Goal: Information Seeking & Learning: Learn about a topic

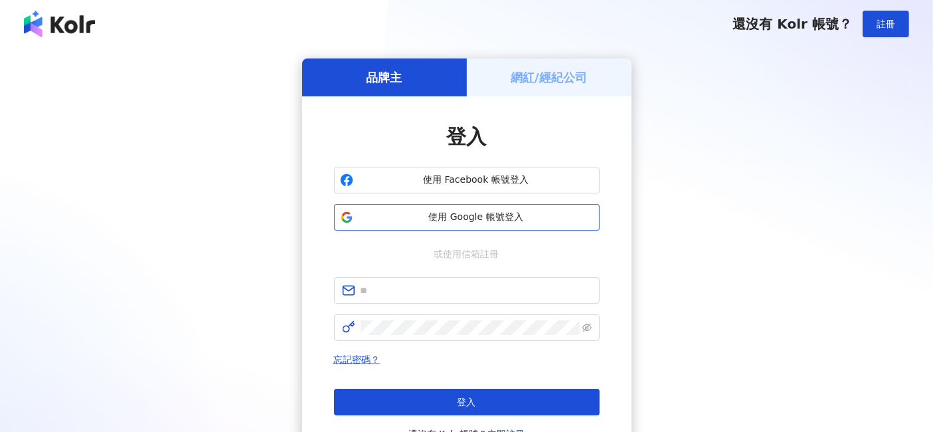
click at [482, 205] on button "使用 Google 帳號登入" at bounding box center [467, 217] width 266 height 27
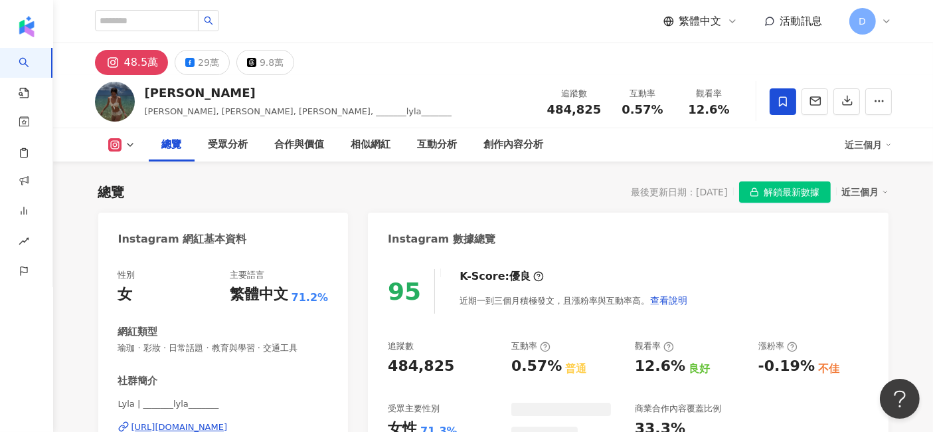
scroll to position [81, 0]
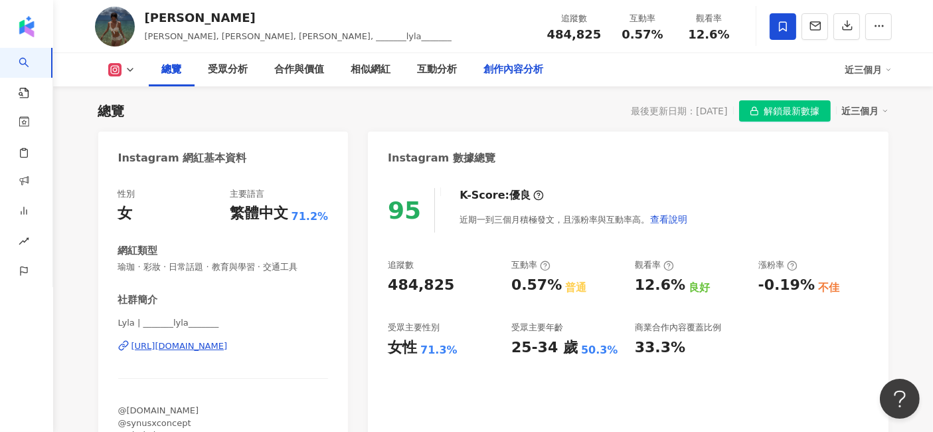
click at [514, 63] on div "創作內容分析" at bounding box center [514, 70] width 60 height 16
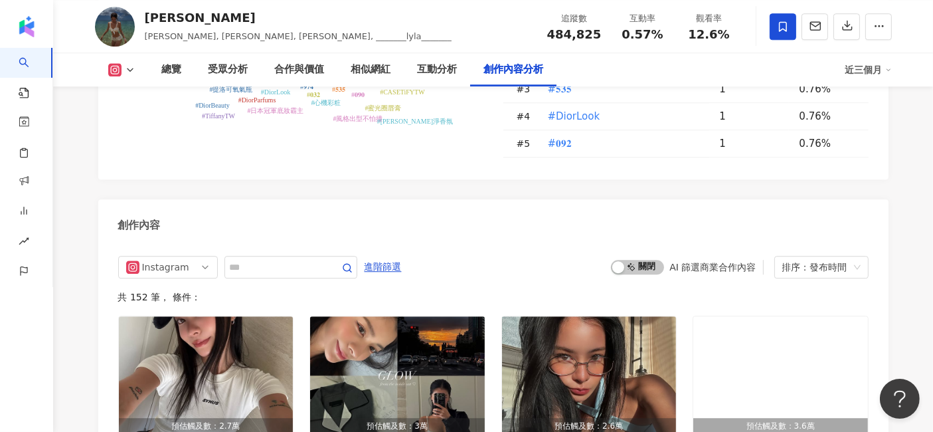
scroll to position [3605, 0]
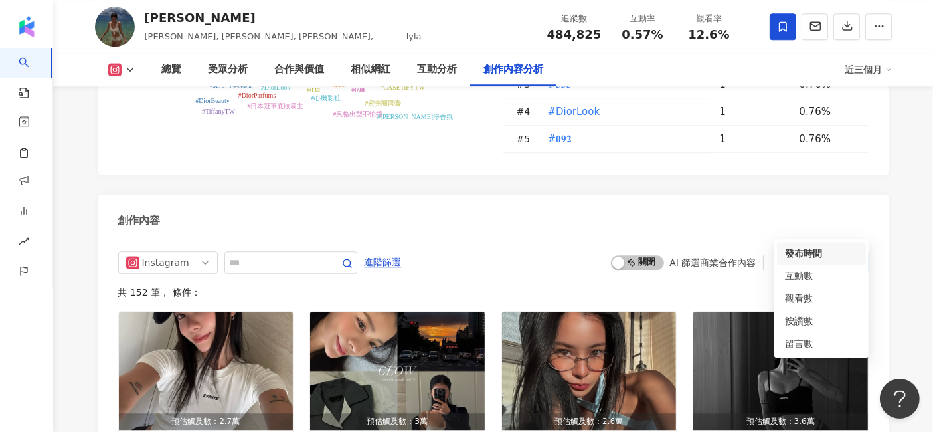
click at [818, 252] on div "排序：發布時間" at bounding box center [815, 262] width 66 height 21
click at [814, 298] on div "觀看數" at bounding box center [821, 298] width 73 height 15
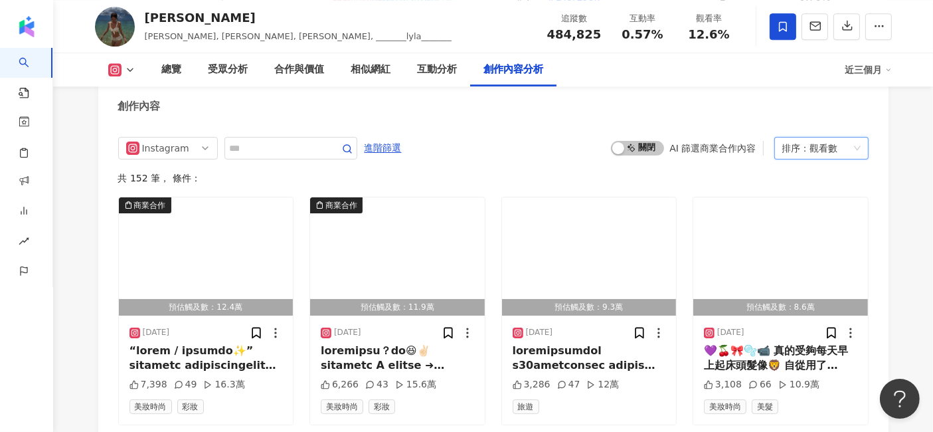
scroll to position [3749, 0]
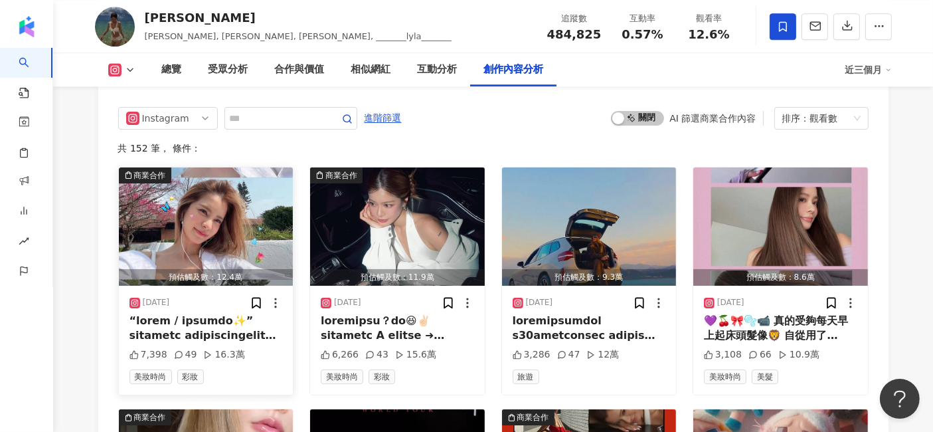
click at [239, 186] on img "button" at bounding box center [206, 226] width 175 height 118
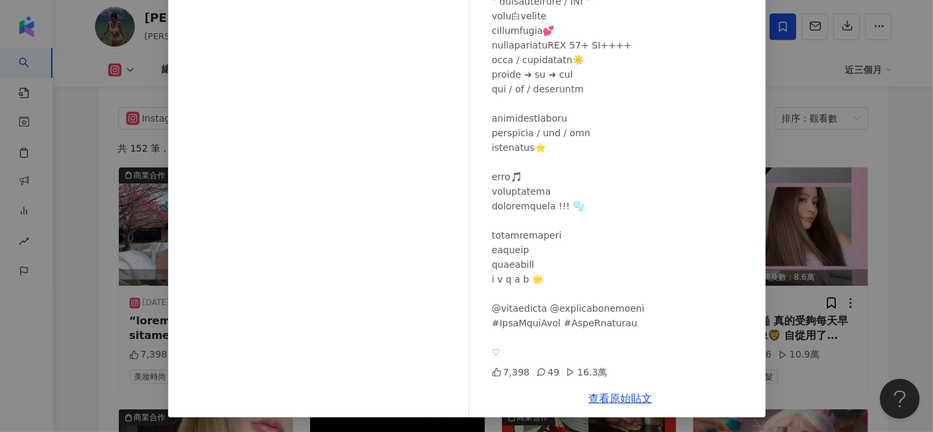
scroll to position [163, 0]
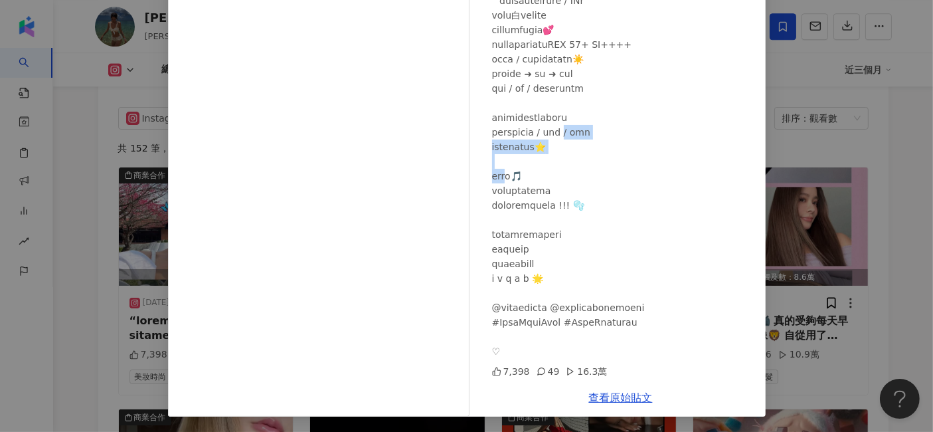
click at [901, 124] on div "[PERSON_NAME][DATE] 7,398 49 16.3萬 查看原始貼文" at bounding box center [466, 216] width 933 height 432
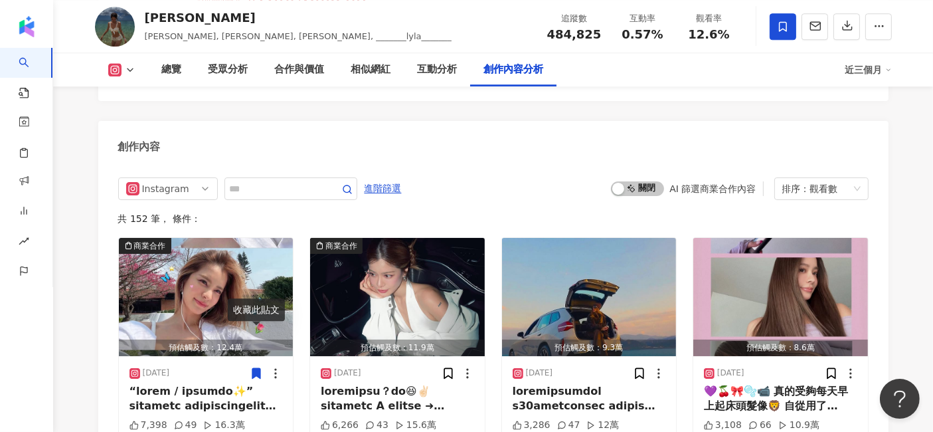
scroll to position [3528, 0]
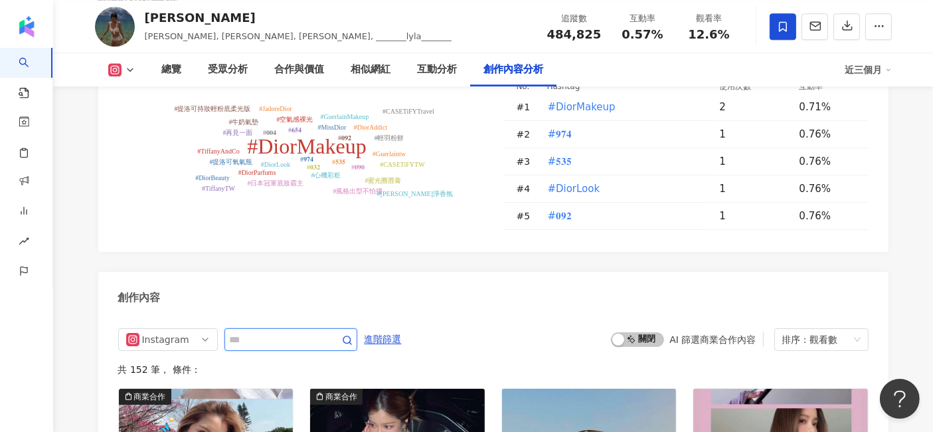
click at [246, 331] on input "text" at bounding box center [276, 339] width 93 height 16
type input "**"
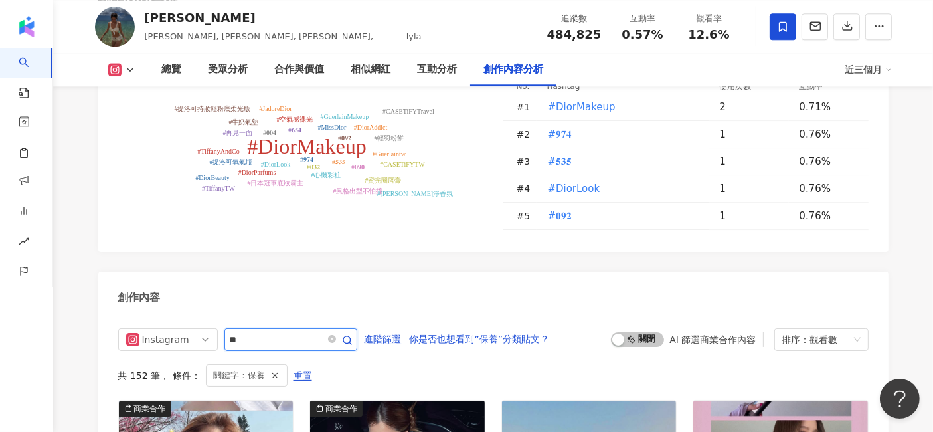
scroll to position [3676, 0]
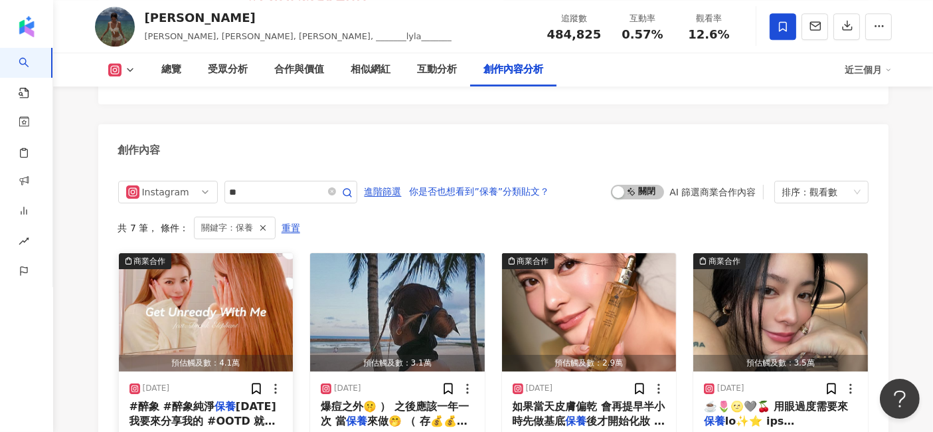
click at [189, 271] on img "button" at bounding box center [206, 312] width 175 height 118
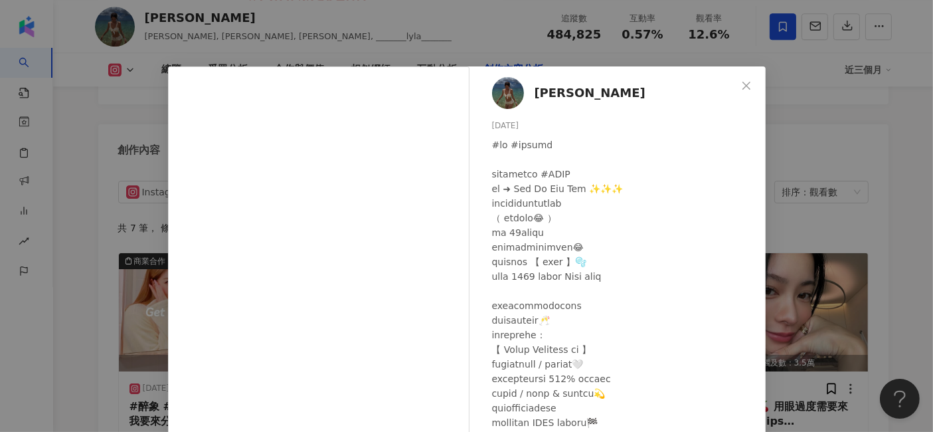
click at [850, 144] on div "[PERSON_NAME][DATE] 3,685 30 4.6萬 查看原始貼文" at bounding box center [466, 216] width 933 height 432
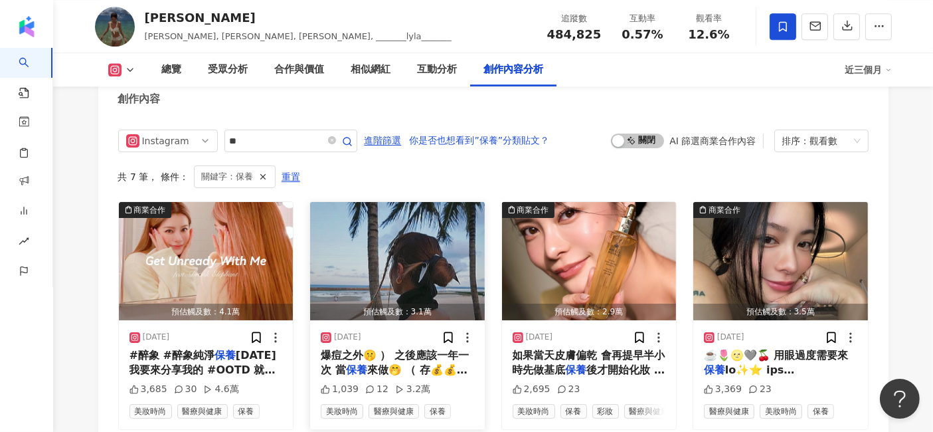
scroll to position [3749, 0]
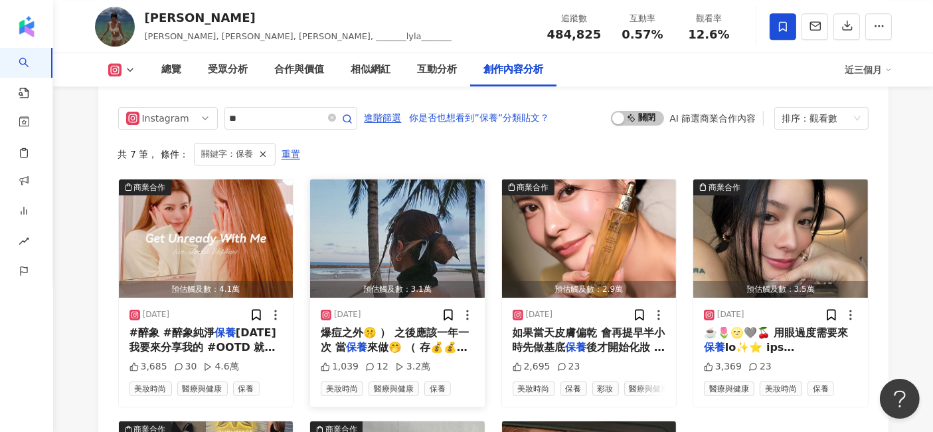
click at [432, 226] on img "button" at bounding box center [397, 238] width 175 height 118
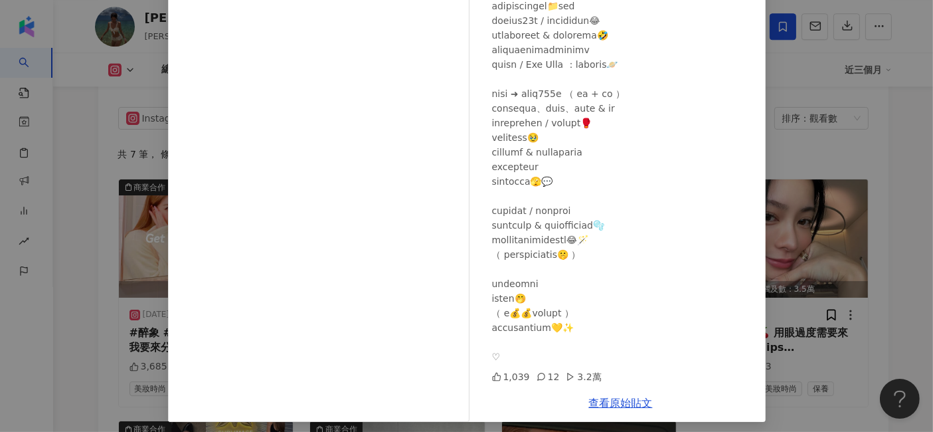
scroll to position [163, 0]
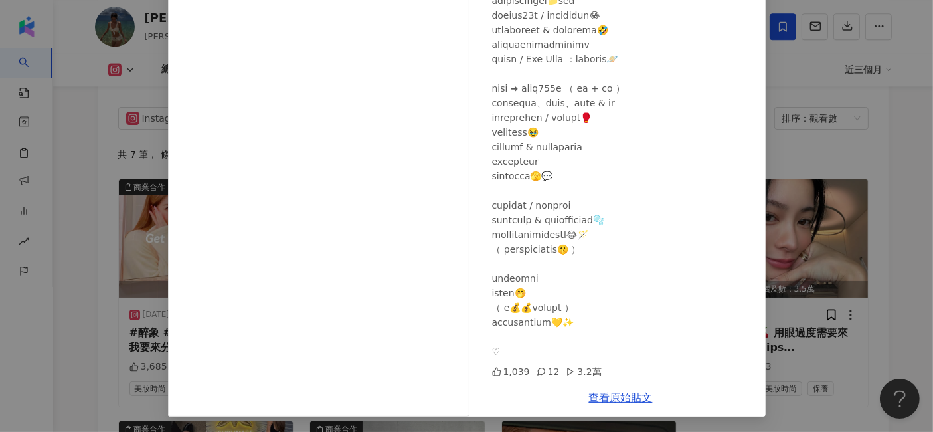
click at [909, 306] on div "[PERSON_NAME][DATE] 1,039 12 3.2萬 查看原始貼文" at bounding box center [466, 216] width 933 height 432
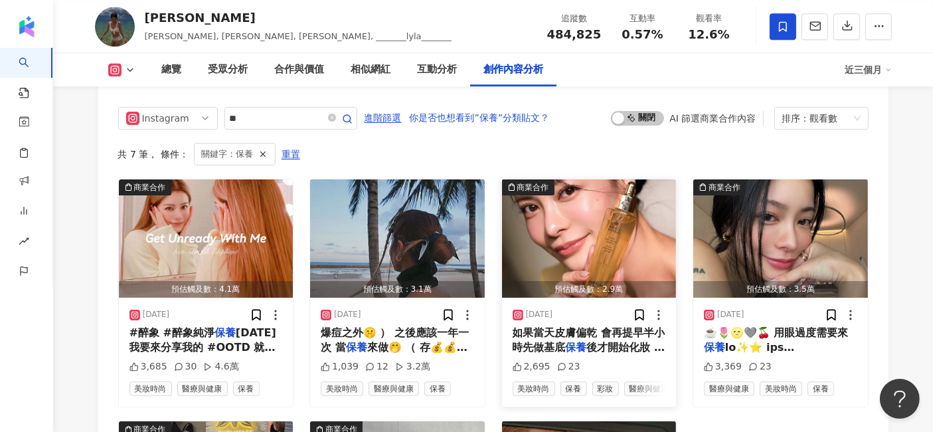
click at [592, 206] on img "button" at bounding box center [589, 238] width 175 height 118
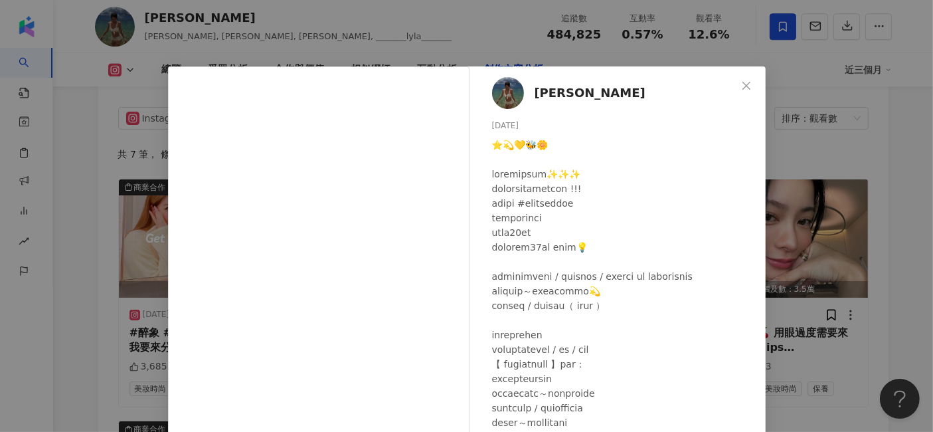
scroll to position [74, 0]
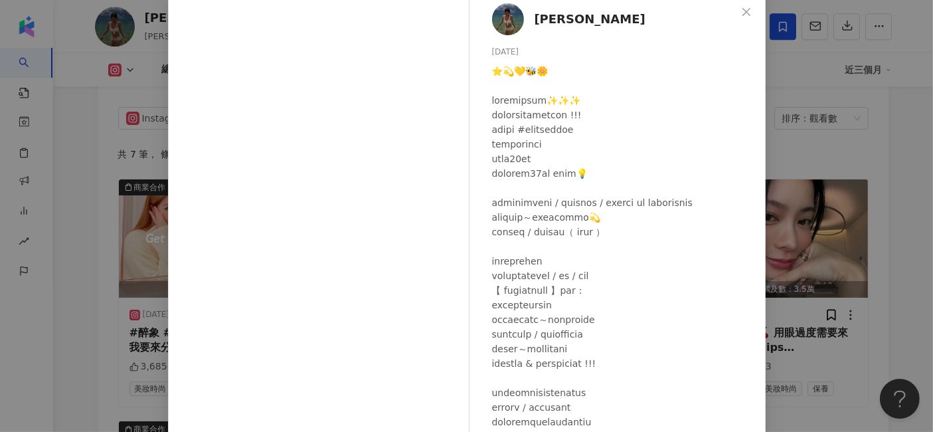
click at [899, 329] on div "[PERSON_NAME][DATE] 2,695 23 查看原始貼文" at bounding box center [466, 216] width 933 height 432
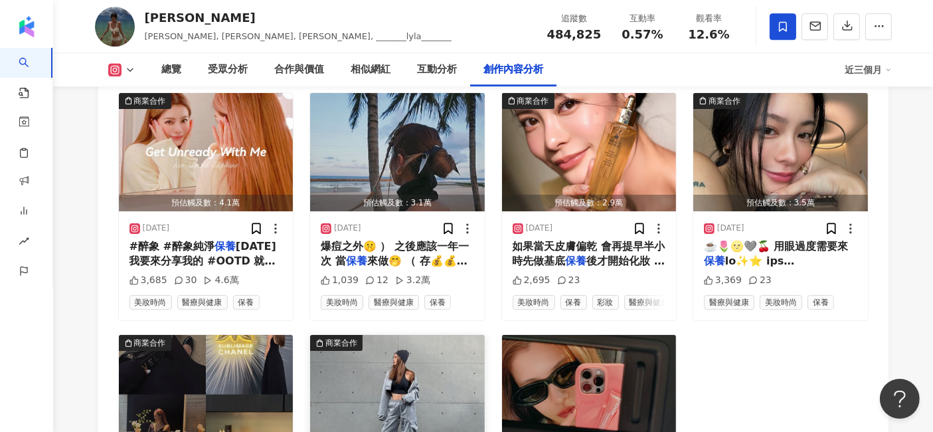
scroll to position [3749, 0]
